Goal: Entertainment & Leisure: Consume media (video, audio)

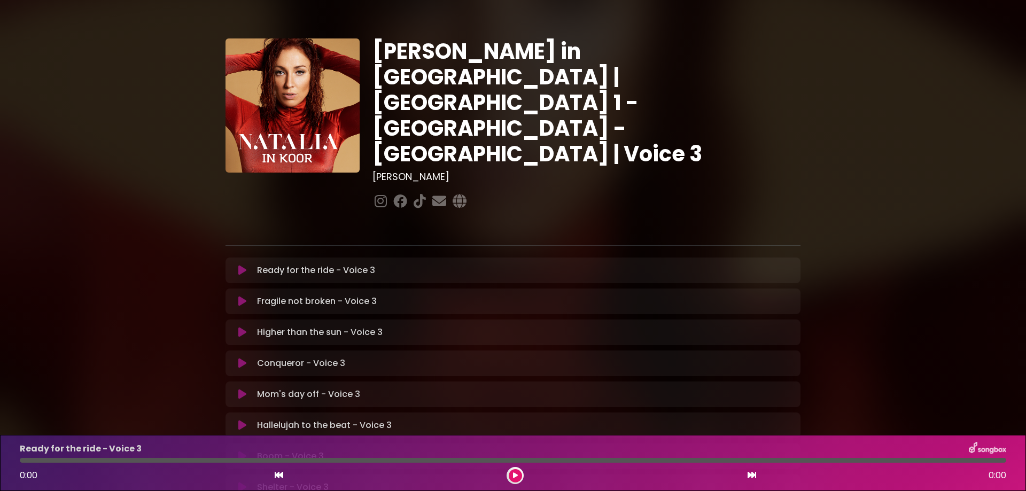
click at [244, 265] on icon at bounding box center [242, 270] width 8 height 11
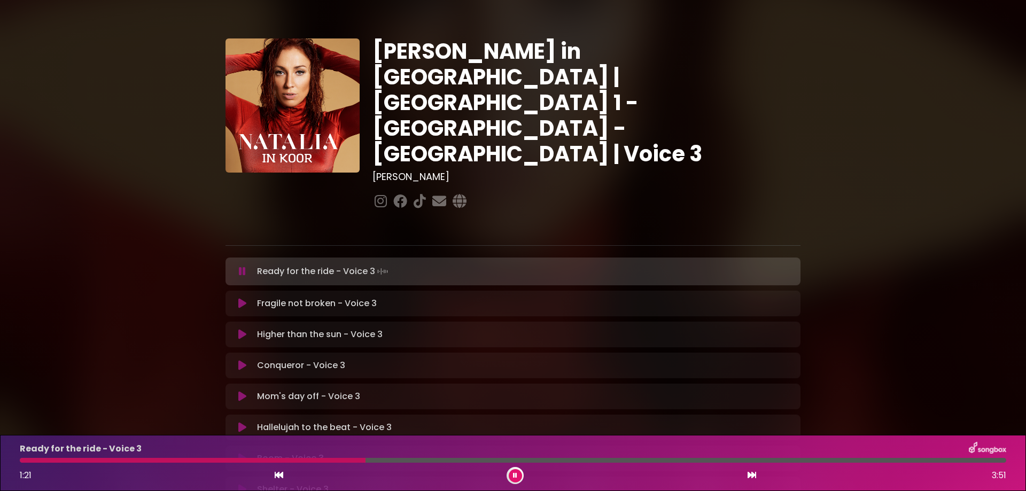
click at [517, 477] on icon at bounding box center [515, 475] width 4 height 6
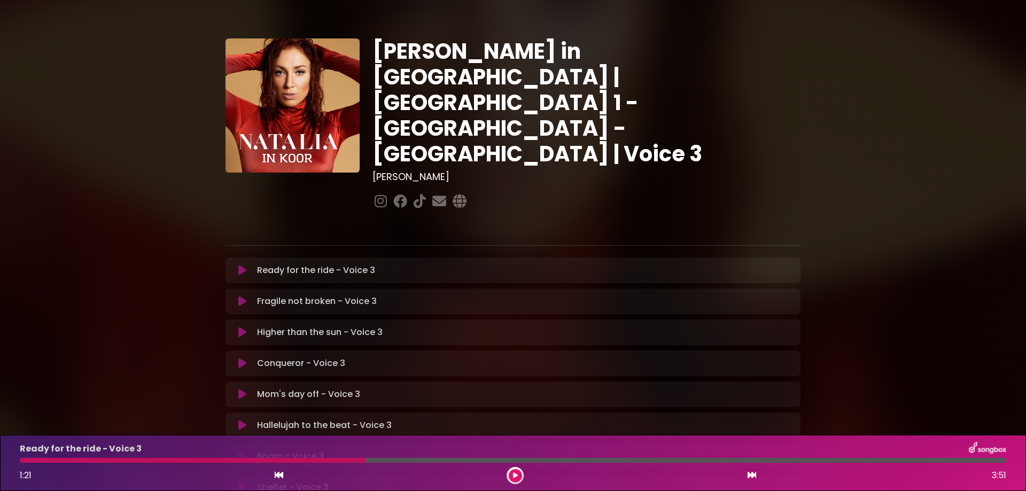
click at [40, 371] on div "Natalia in Koor | Antwerpen 1 - Gent - Leuven | Voice 3 Hans Primusz" at bounding box center [513, 327] width 1026 height 629
click at [511, 473] on button at bounding box center [515, 475] width 13 height 13
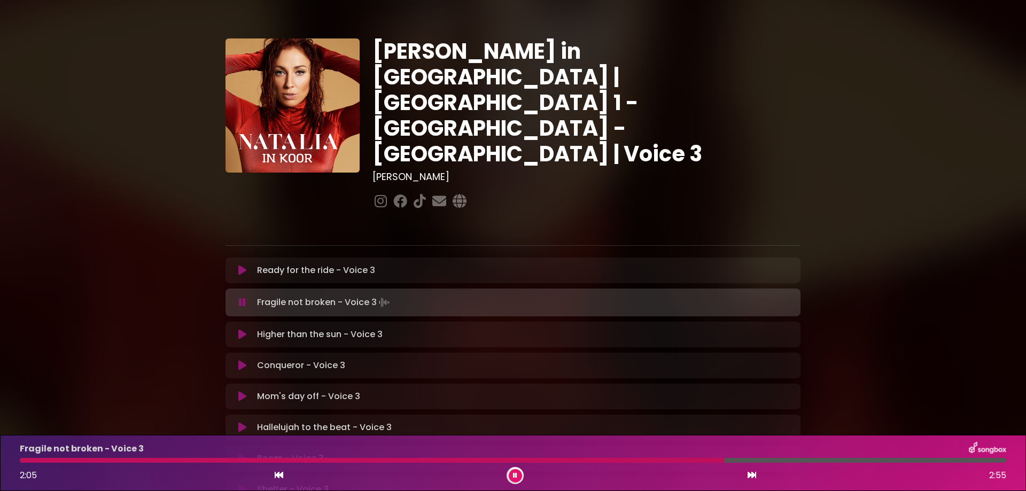
click at [667, 461] on div at bounding box center [372, 460] width 705 height 5
click at [650, 459] on div at bounding box center [367, 460] width 695 height 5
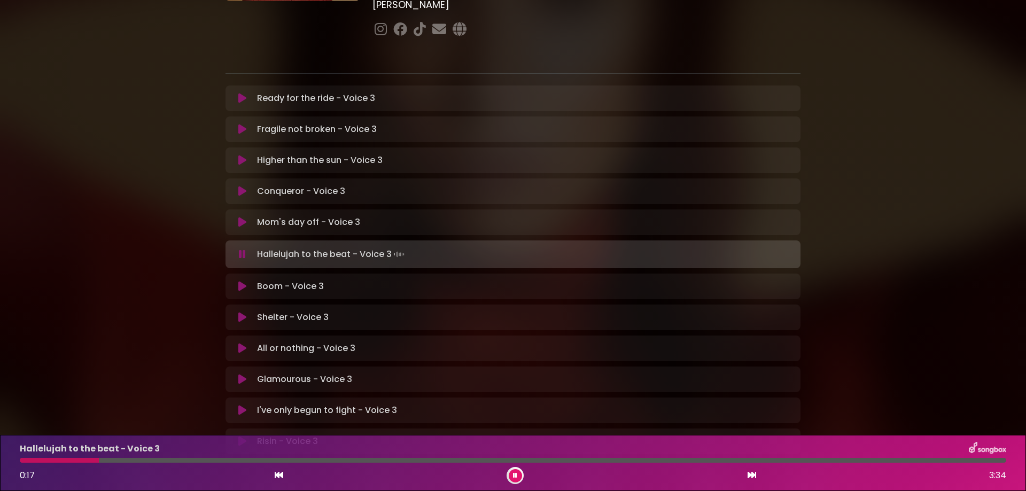
scroll to position [220, 0]
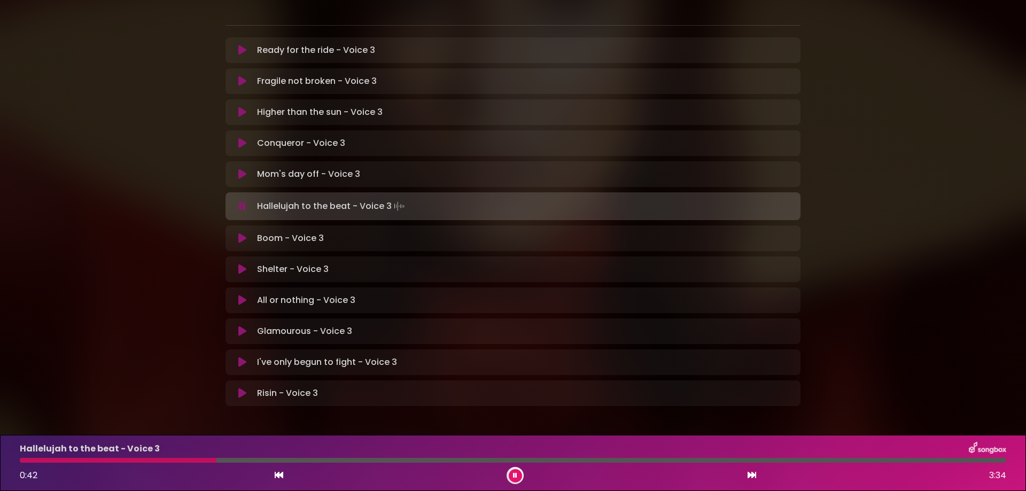
click at [21, 459] on div at bounding box center [118, 460] width 197 height 5
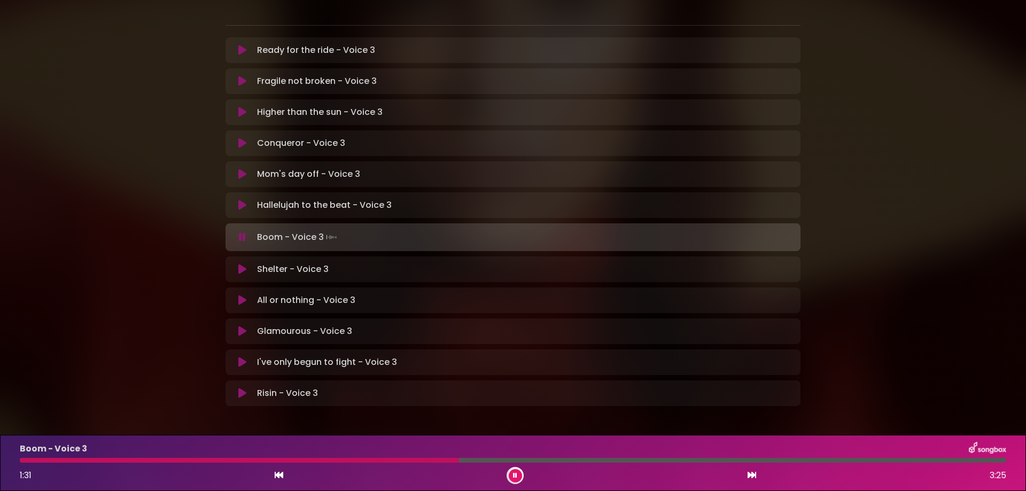
click at [513, 475] on icon at bounding box center [515, 475] width 4 height 6
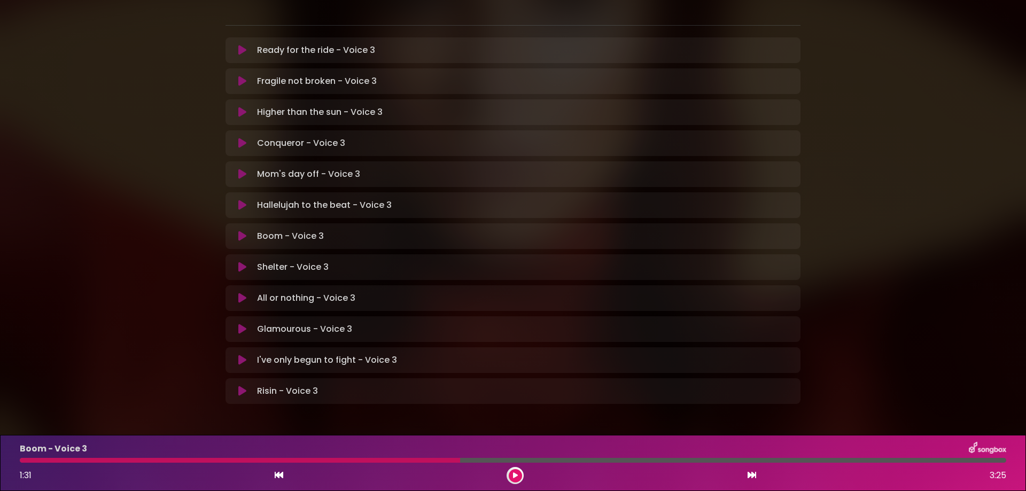
scroll to position [218, 0]
click at [513, 475] on icon at bounding box center [515, 475] width 5 height 6
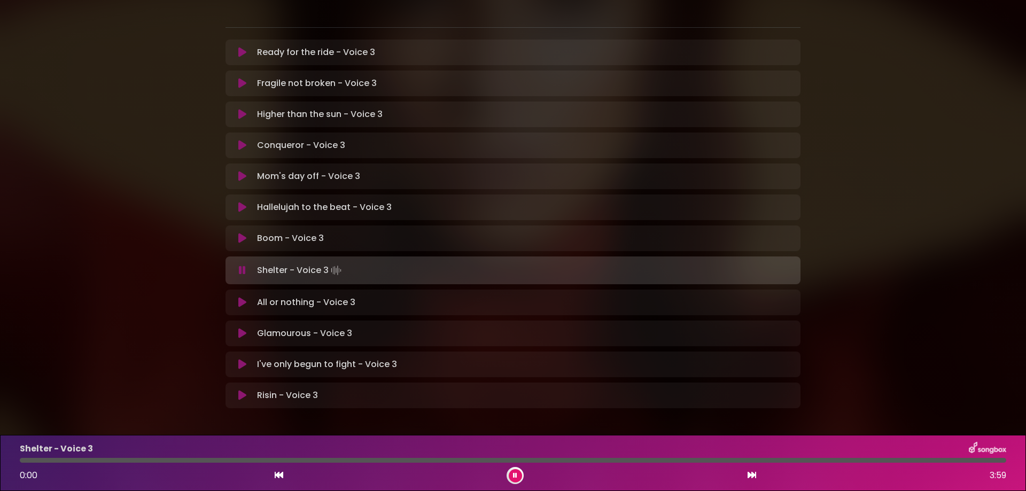
scroll to position [220, 0]
click at [24, 461] on div at bounding box center [102, 460] width 165 height 5
click at [514, 475] on icon at bounding box center [515, 475] width 4 height 6
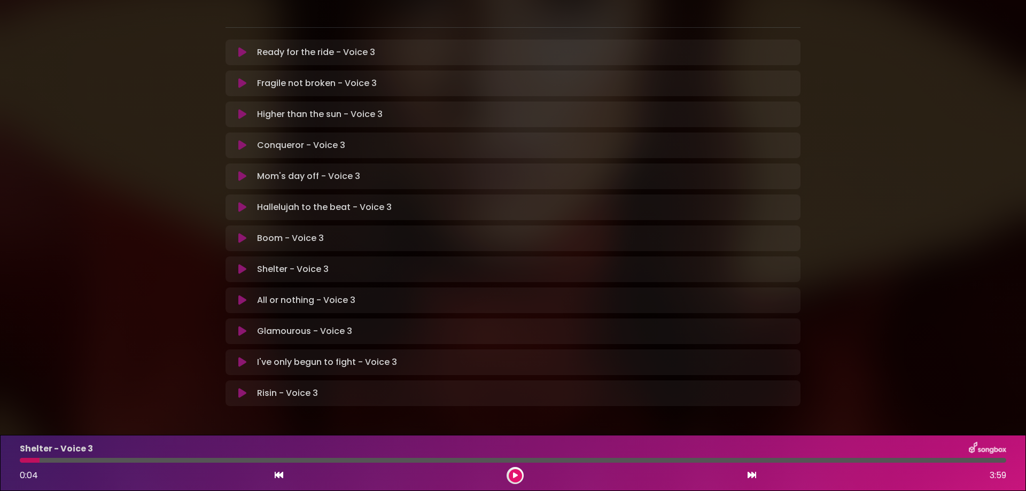
click at [514, 475] on icon at bounding box center [515, 475] width 5 height 6
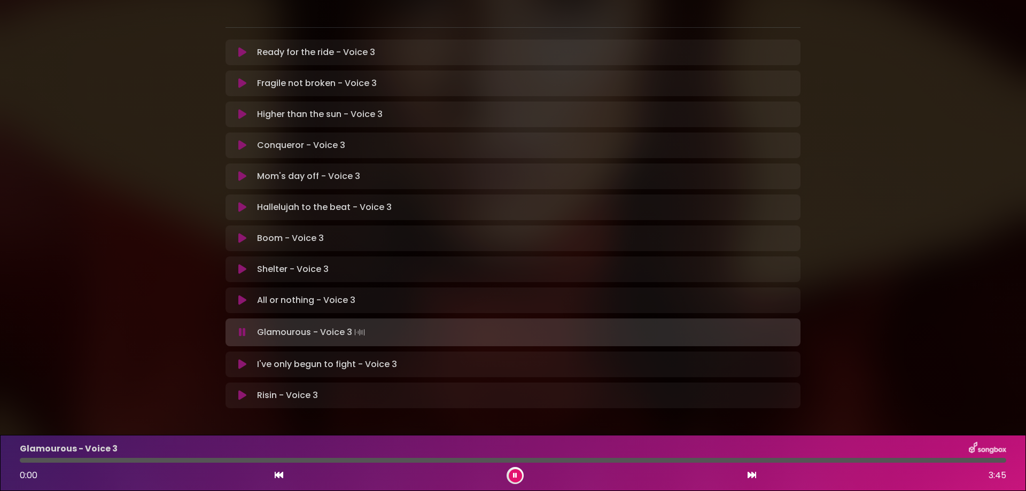
scroll to position [220, 0]
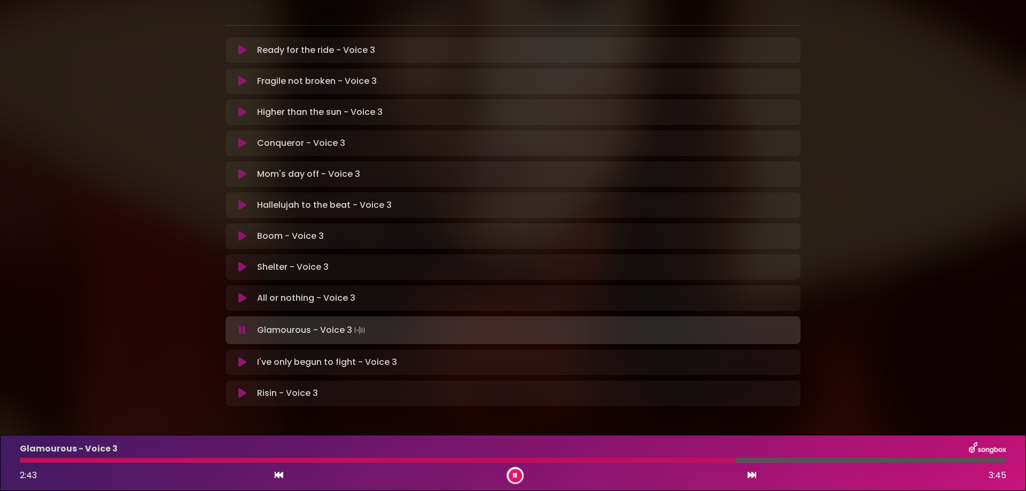
click at [667, 459] on div at bounding box center [378, 460] width 716 height 5
click at [513, 478] on icon at bounding box center [515, 475] width 4 height 6
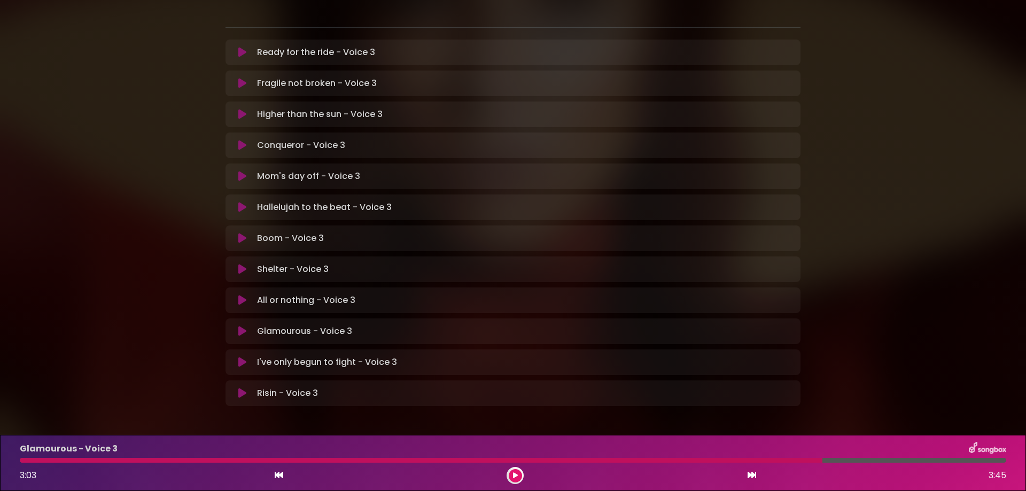
click at [509, 479] on button at bounding box center [515, 475] width 13 height 13
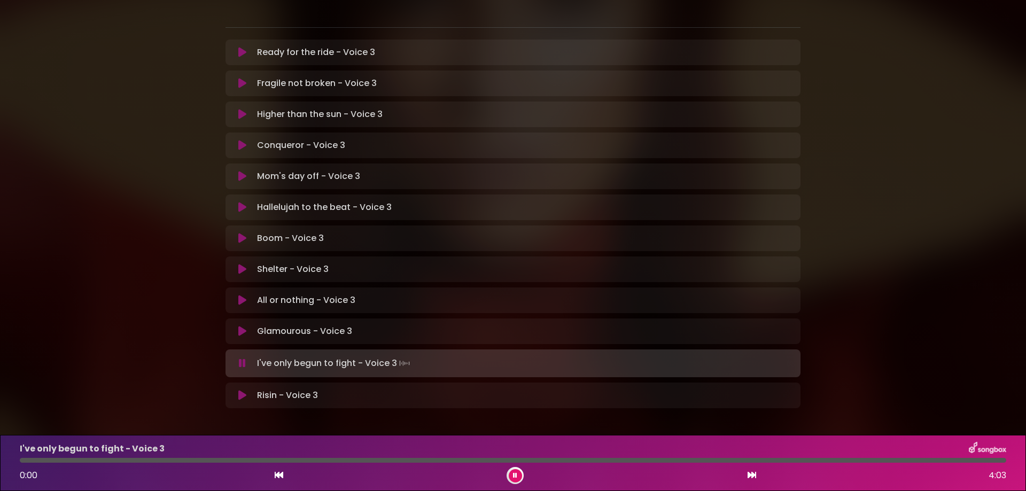
scroll to position [220, 0]
click at [509, 479] on button at bounding box center [515, 475] width 13 height 13
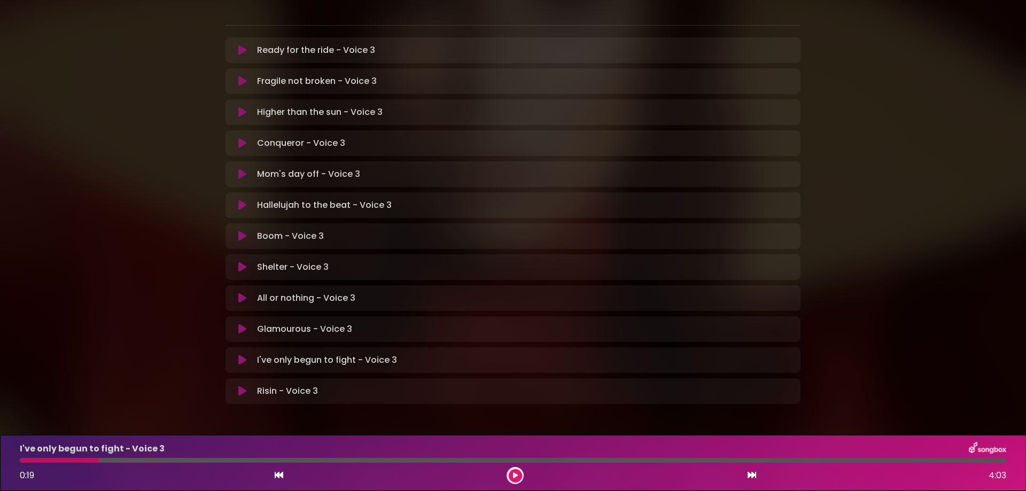
scroll to position [218, 0]
click at [516, 478] on icon at bounding box center [515, 475] width 5 height 6
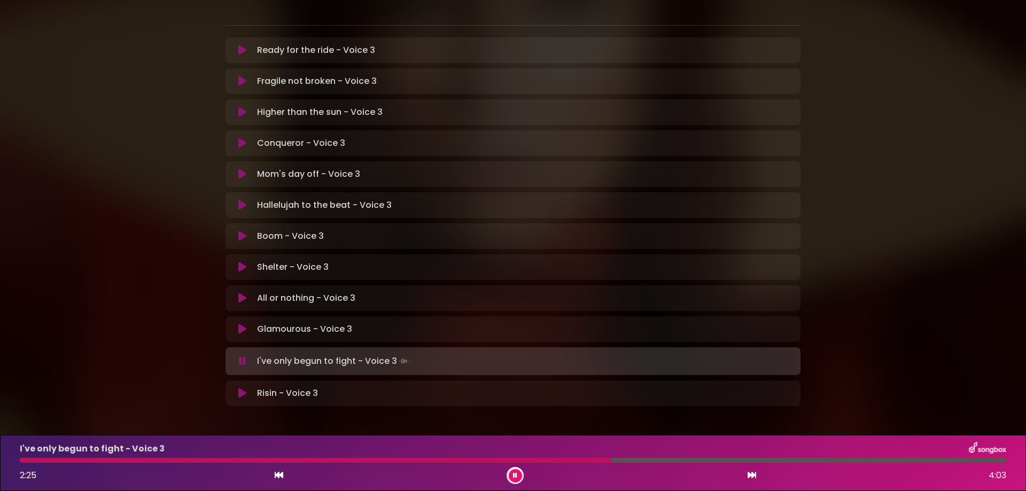
click at [518, 479] on button at bounding box center [515, 475] width 13 height 13
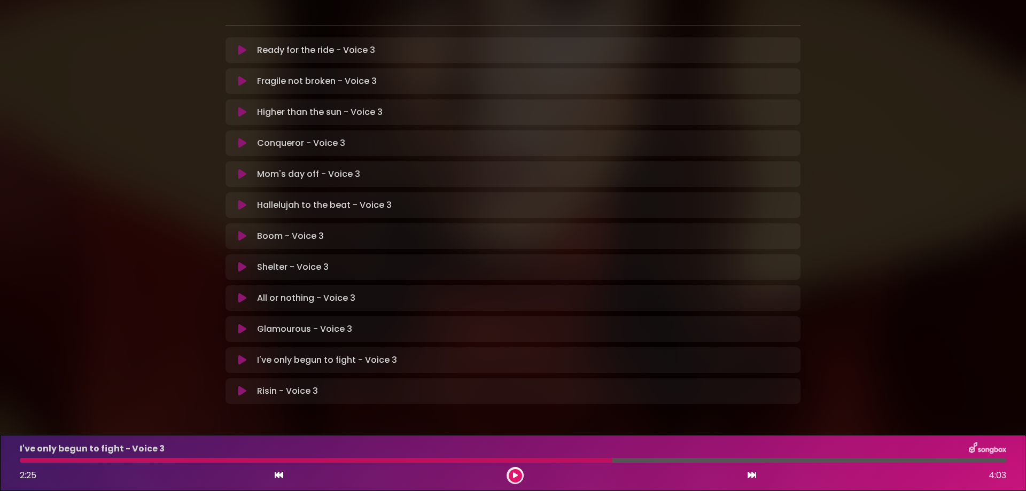
scroll to position [218, 0]
